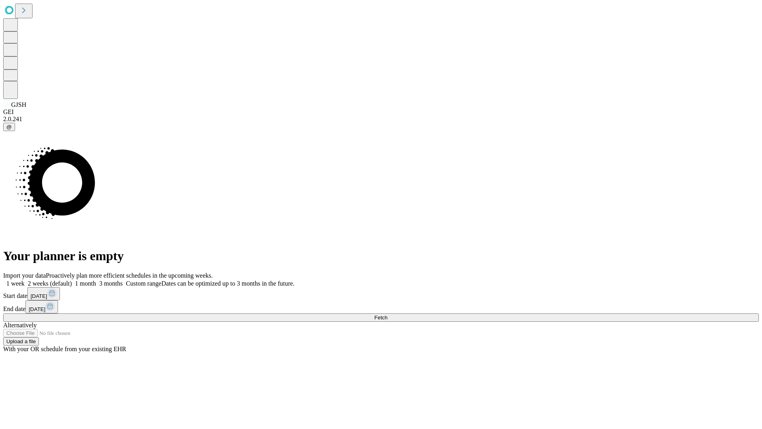
click at [388, 315] on span "Fetch" at bounding box center [380, 318] width 13 height 6
